Goal: Information Seeking & Learning: Learn about a topic

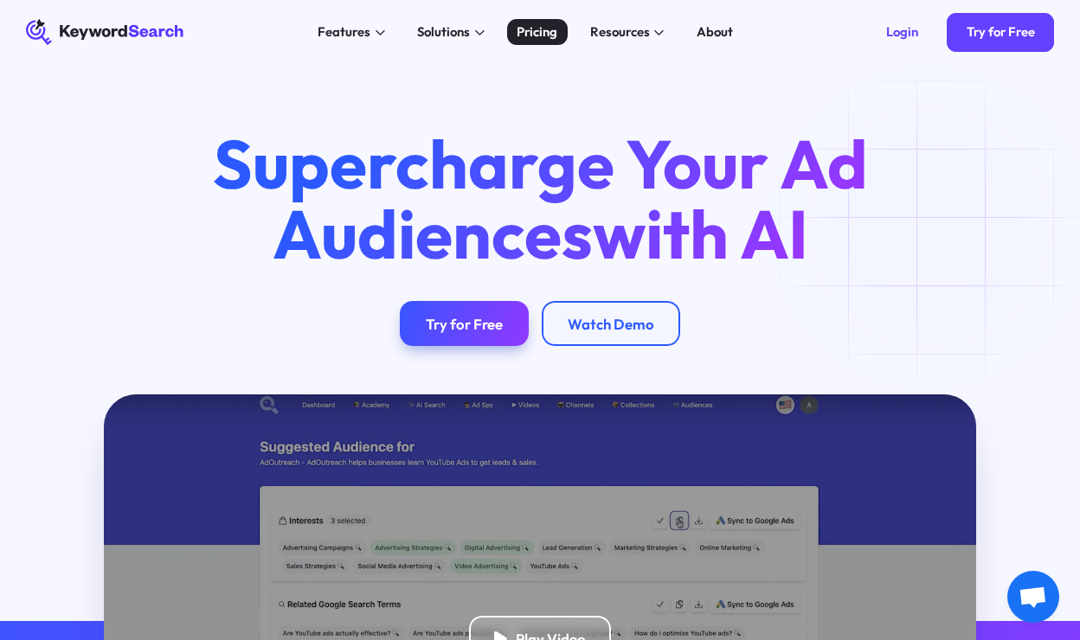
click at [542, 35] on div "Pricing" at bounding box center [537, 31] width 41 height 19
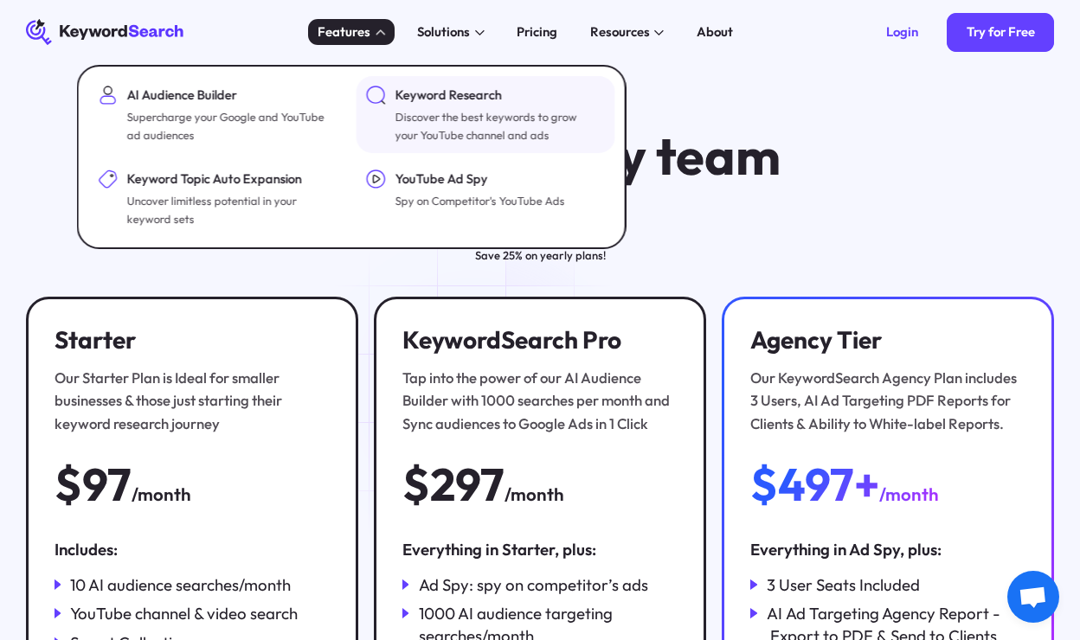
click at [438, 127] on div "Discover the best keywords to grow your YouTube channel and ads" at bounding box center [498, 125] width 207 height 35
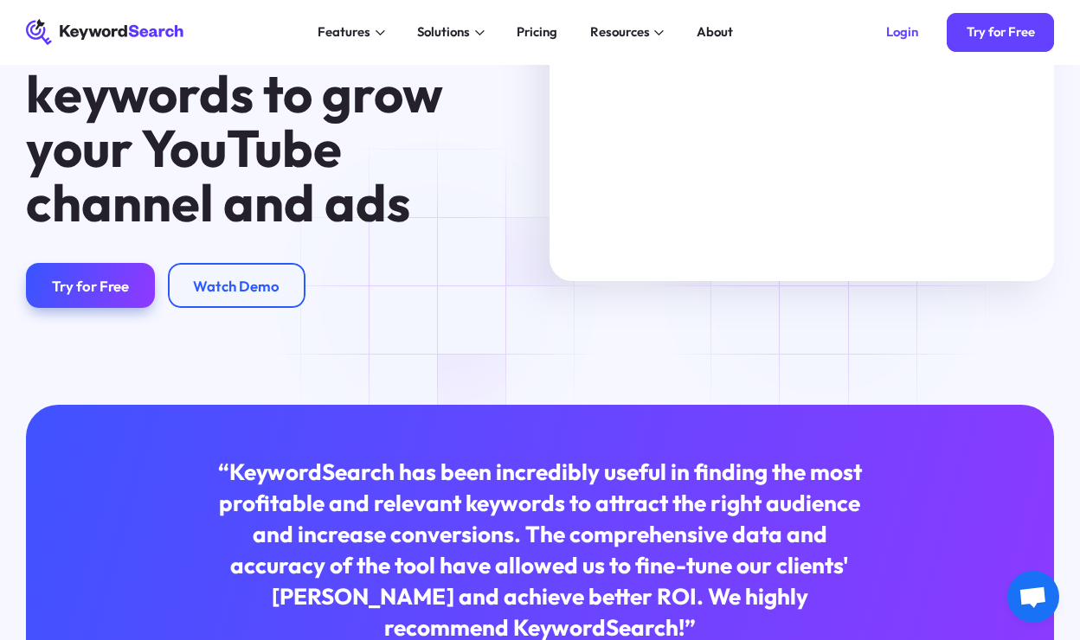
scroll to position [93, 0]
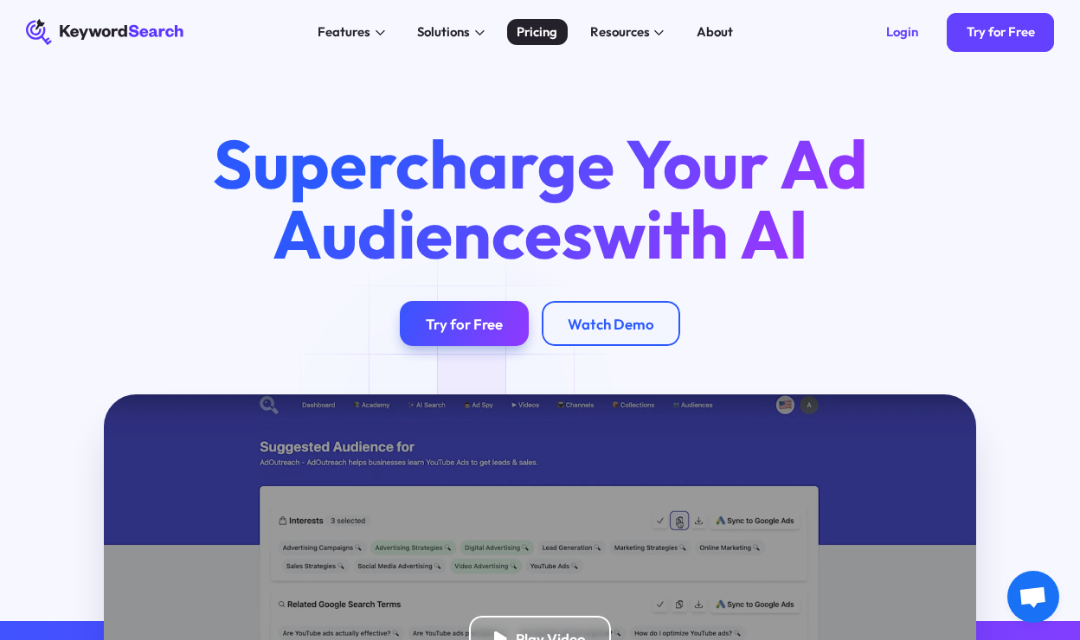
click at [526, 39] on div "Pricing" at bounding box center [537, 31] width 41 height 19
